Goal: Task Accomplishment & Management: Use online tool/utility

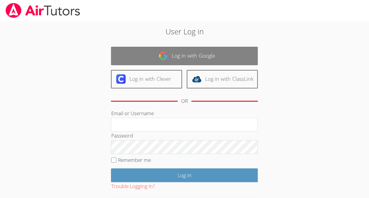
click at [206, 53] on link "Log in with Google" at bounding box center [184, 56] width 147 height 18
